Goal: Task Accomplishment & Management: Use online tool/utility

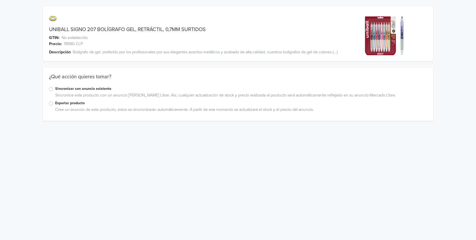
click at [55, 106] on label "Exportar producto" at bounding box center [241, 103] width 372 height 6
click at [0, 0] on input "Exportar producto" at bounding box center [0, 0] width 0 height 0
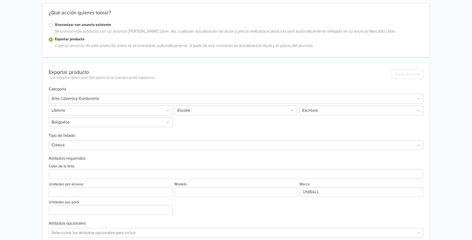
scroll to position [96, 0]
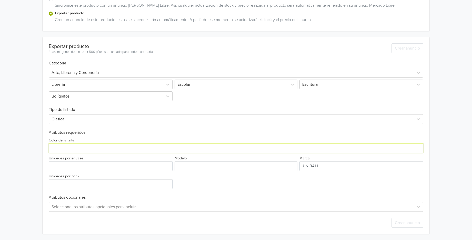
click at [98, 151] on input "Color de la tinta" at bounding box center [236, 148] width 375 height 10
type input "SURTIDOS"
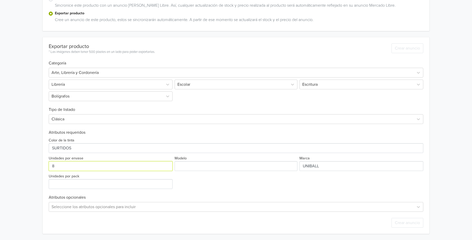
type input "8"
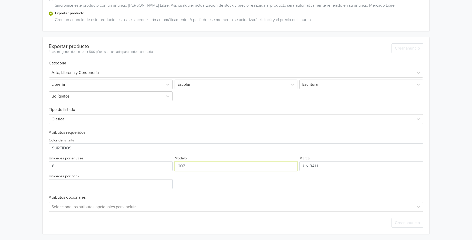
type input "207"
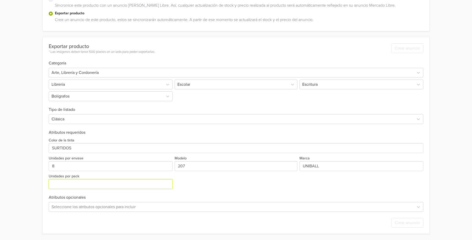
type input "8"
type input "1"
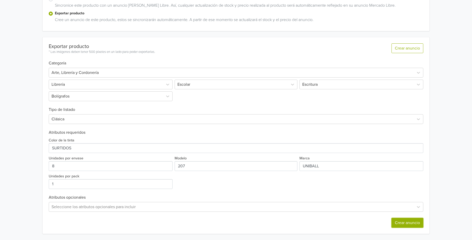
click at [407, 222] on button "Crear anuncio" at bounding box center [407, 223] width 32 height 10
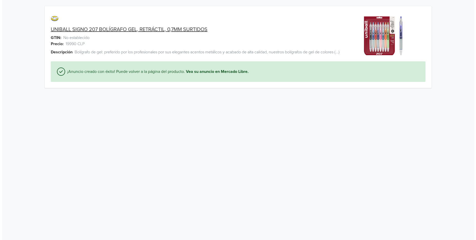
scroll to position [0, 0]
click at [150, 30] on link "UNIBALL SIGNO 207 BOLÍGRAFO GEL, RETRÁCTIL, 0,7MM SURTIDOS" at bounding box center [127, 29] width 157 height 6
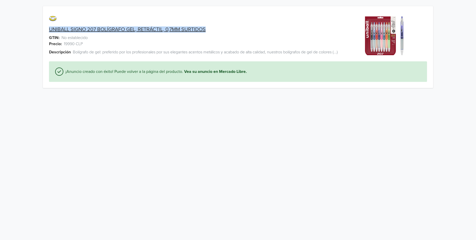
drag, startPoint x: 45, startPoint y: 29, endPoint x: 212, endPoint y: 28, distance: 166.6
click at [212, 28] on div "UNIBALL SIGNO 207 BOLÍGRAFO GEL, RETRÁCTIL, 0,7MM SURTIDOS" at bounding box center [189, 29] width 293 height 6
copy link "UNIBALL SIGNO 207 BOLÍGRAFO GEL, RETRÁCTIL, 0,7MM SURTIDOS"
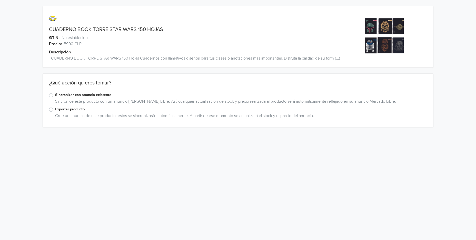
click at [55, 98] on label "Sincronizar con anuncio existente" at bounding box center [241, 95] width 372 height 6
click at [0, 0] on input "Sincronizar con anuncio existente" at bounding box center [0, 0] width 0 height 0
click at [78, 161] on div "Sincronizar con anuncio existente Seleccione una variante Actualizar anuncios A…" at bounding box center [238, 158] width 390 height 38
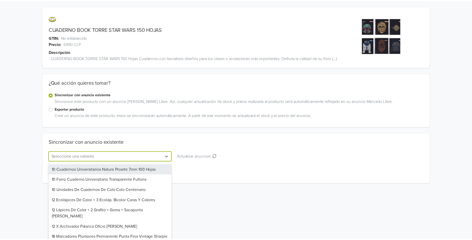
scroll to position [7, 0]
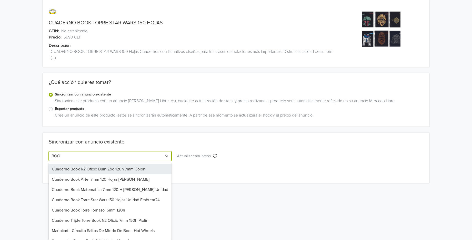
type input "BOOK"
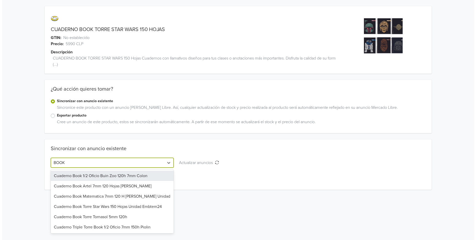
scroll to position [0, 0]
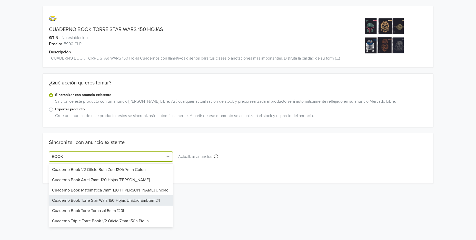
click at [139, 205] on div "Cuaderno Book Torre Star Wars 150 Hojas Unidad Embtem24" at bounding box center [111, 200] width 124 height 10
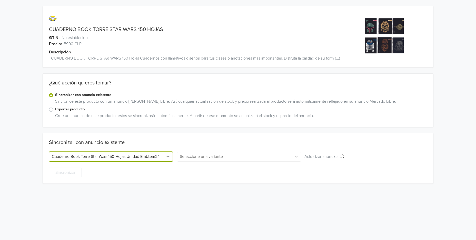
click at [201, 152] on div "Sincronizar con anuncio existente" at bounding box center [238, 145] width 378 height 12
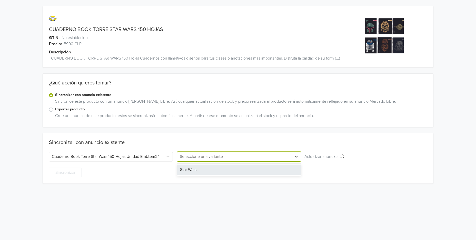
click at [199, 160] on div at bounding box center [234, 156] width 109 height 7
click at [199, 172] on div "Star Wars" at bounding box center [239, 169] width 124 height 10
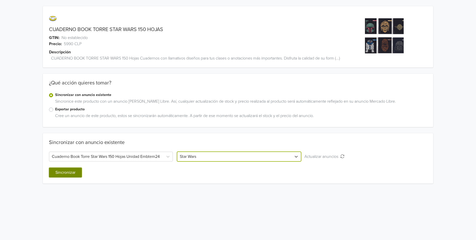
click at [58, 177] on button "Sincronizar" at bounding box center [65, 172] width 33 height 10
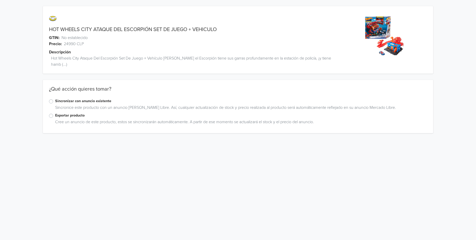
click at [55, 98] on label "Sincronizar con anuncio existente" at bounding box center [241, 101] width 372 height 6
click at [0, 0] on input "Sincronizar con anuncio existente" at bounding box center [0, 0] width 0 height 0
click at [90, 159] on div at bounding box center [106, 162] width 109 height 7
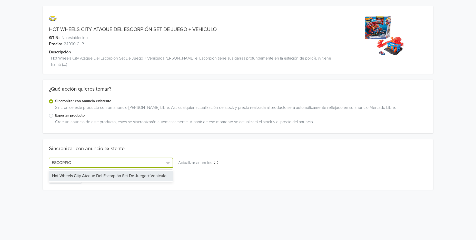
type input "ESCORPION"
click at [112, 170] on div "Hot Wheels City Ataque Del Escorpión Set De Juego + Vehiculo" at bounding box center [111, 175] width 124 height 10
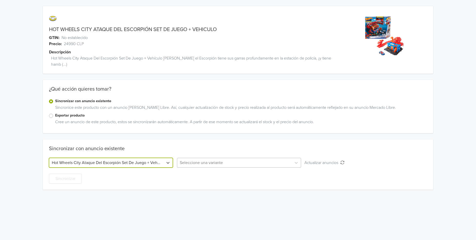
click at [231, 159] on div at bounding box center [234, 162] width 109 height 7
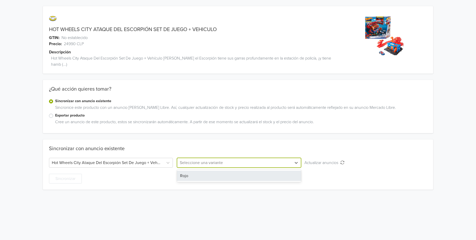
click at [209, 170] on div "Rojo" at bounding box center [239, 175] width 124 height 10
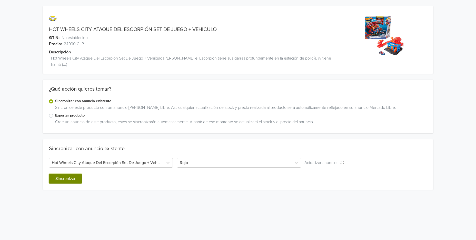
click at [52, 174] on button "Sincronizar" at bounding box center [65, 179] width 33 height 10
